Goal: Information Seeking & Learning: Understand process/instructions

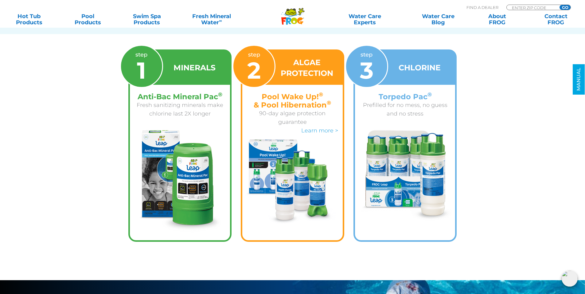
scroll to position [828, 0]
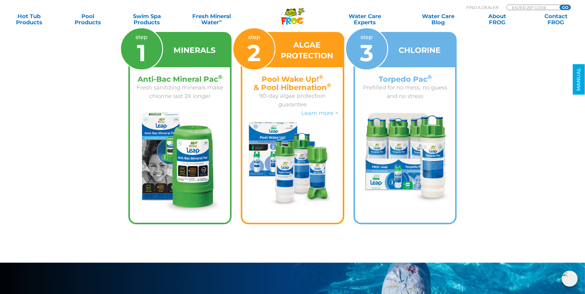
click at [399, 56] on div "CHLORINE" at bounding box center [405, 50] width 100 height 34
click at [409, 48] on h3 "CHLORINE" at bounding box center [420, 50] width 42 height 11
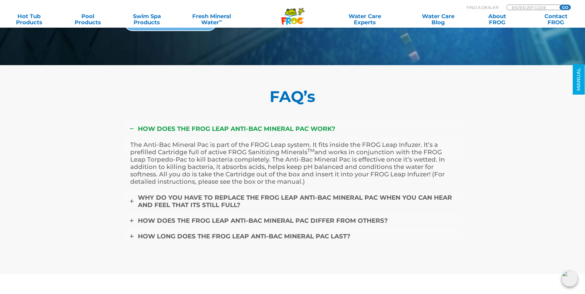
scroll to position [2080, 0]
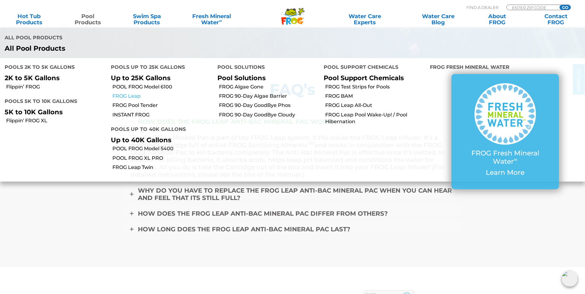
click at [124, 96] on link "FROG Leap" at bounding box center [162, 96] width 100 height 7
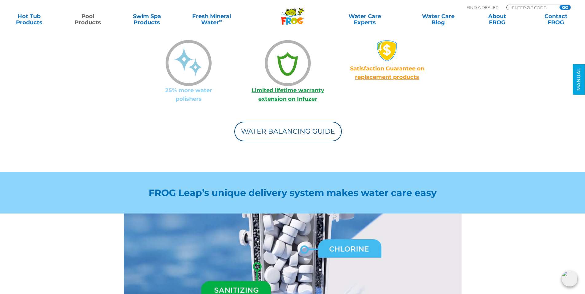
scroll to position [622, 0]
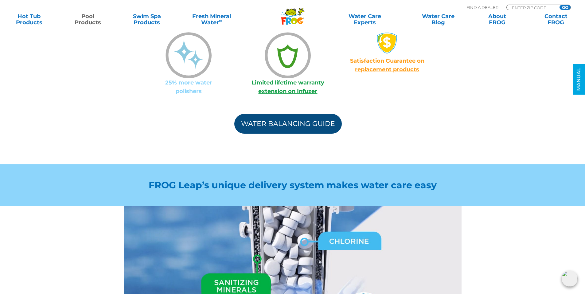
click at [315, 114] on link "Water Balancing Guide" at bounding box center [288, 124] width 108 height 20
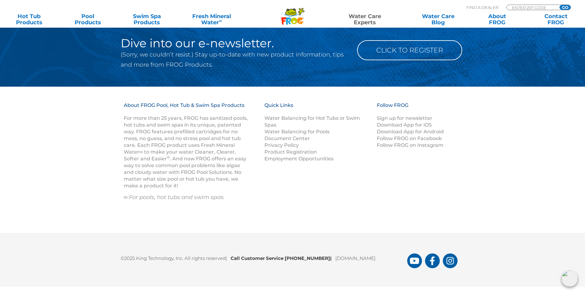
scroll to position [810, 0]
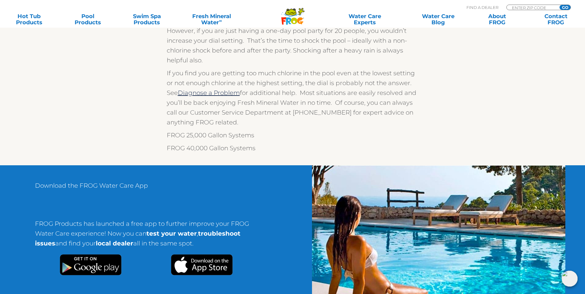
scroll to position [358, 0]
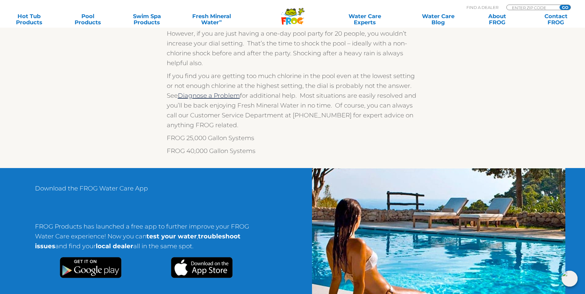
click at [230, 138] on p "FROG 25,000 Gallon Systems" at bounding box center [293, 138] width 252 height 10
click at [243, 137] on p "FROG 25,000 Gallon Systems" at bounding box center [293, 138] width 252 height 10
drag, startPoint x: 255, startPoint y: 137, endPoint x: 243, endPoint y: 138, distance: 12.6
click at [243, 138] on p "FROG 25,000 Gallon Systems" at bounding box center [293, 138] width 252 height 10
drag, startPoint x: 182, startPoint y: 138, endPoint x: 175, endPoint y: 138, distance: 7.1
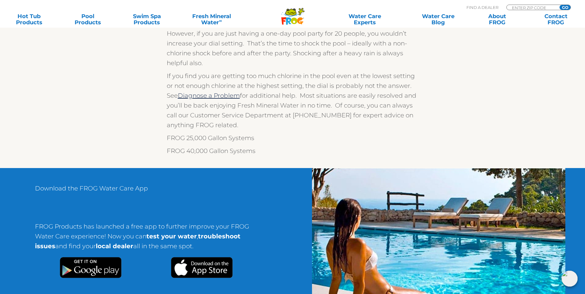
click at [179, 138] on p "FROG 25,000 Gallon Systems" at bounding box center [293, 138] width 252 height 10
click at [175, 138] on p "FROG 25,000 Gallon Systems" at bounding box center [293, 138] width 252 height 10
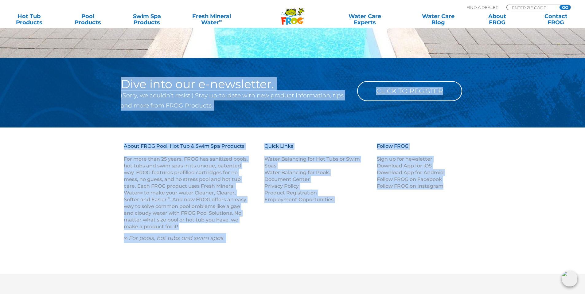
scroll to position [112, 0]
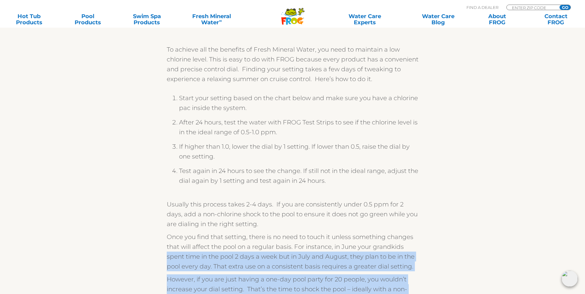
drag, startPoint x: 587, startPoint y: 40, endPoint x: 489, endPoint y: 246, distance: 228.2
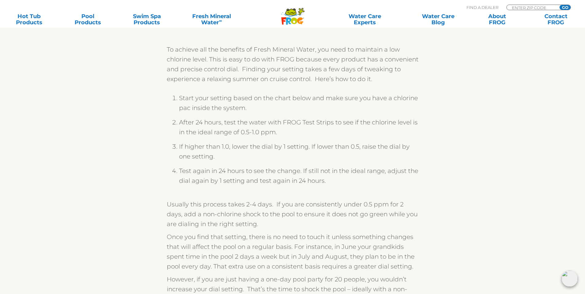
drag, startPoint x: 566, startPoint y: 205, endPoint x: 568, endPoint y: 202, distance: 3.3
click at [566, 204] on section "To achieve all the benefits of Fresh Mineral Water, you need to maintain a low …" at bounding box center [292, 215] width 585 height 397
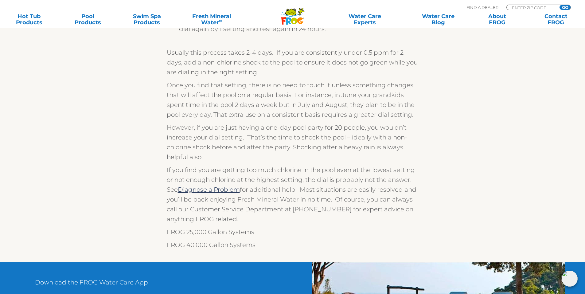
scroll to position [265, 0]
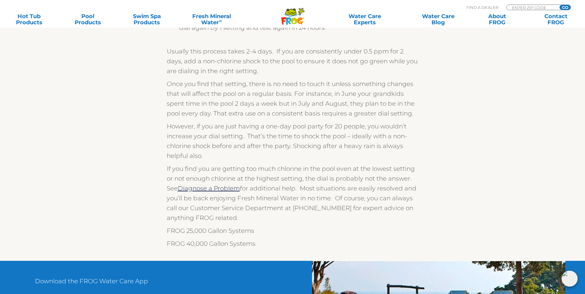
click at [206, 230] on p "FROG 25,000 Gallon Systems" at bounding box center [293, 231] width 252 height 10
click at [206, 231] on p "FROG 25,000 Gallon Systems" at bounding box center [293, 231] width 252 height 10
click at [209, 244] on p "FROG 40,000 Gallon Systems" at bounding box center [293, 244] width 252 height 10
click at [209, 245] on p "FROG 40,000 Gallon Systems" at bounding box center [293, 244] width 252 height 10
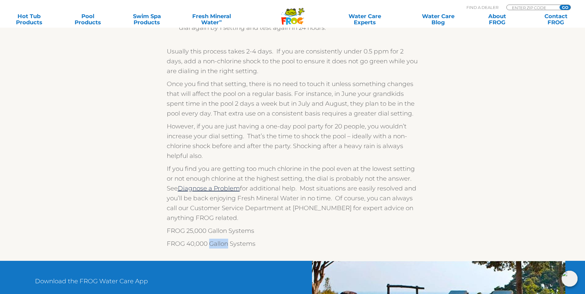
click at [208, 244] on p "FROG 40,000 Gallon Systems" at bounding box center [293, 244] width 252 height 10
